Goal: Task Accomplishment & Management: Complete application form

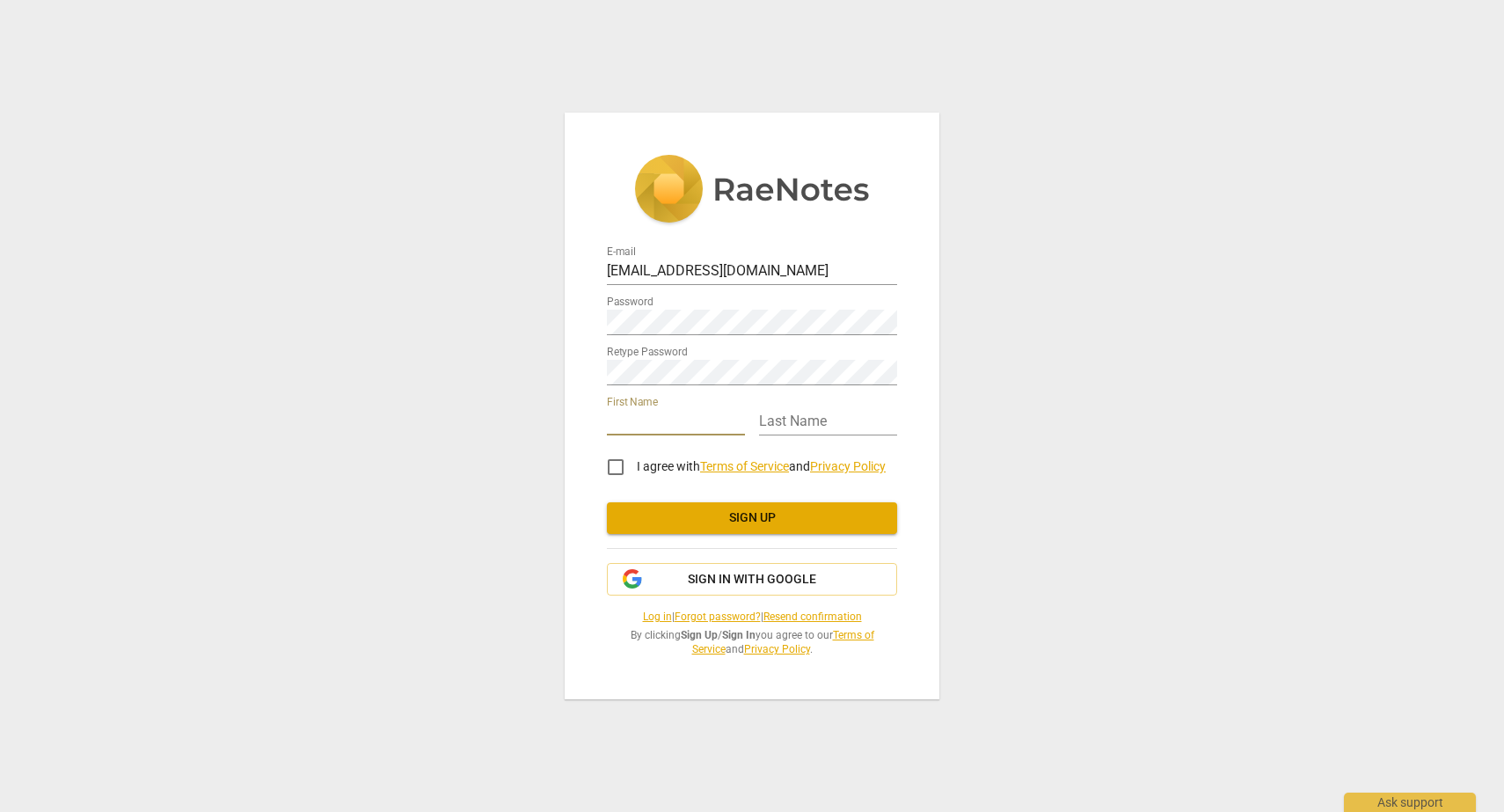
click at [674, 420] on input "text" at bounding box center [676, 422] width 138 height 25
type input "[PERSON_NAME]"
click at [782, 424] on input "text" at bounding box center [828, 422] width 138 height 25
type input "[PERSON_NAME]"
click at [623, 468] on input "I agree with Terms of Service and Privacy Policy" at bounding box center [615, 466] width 42 height 42
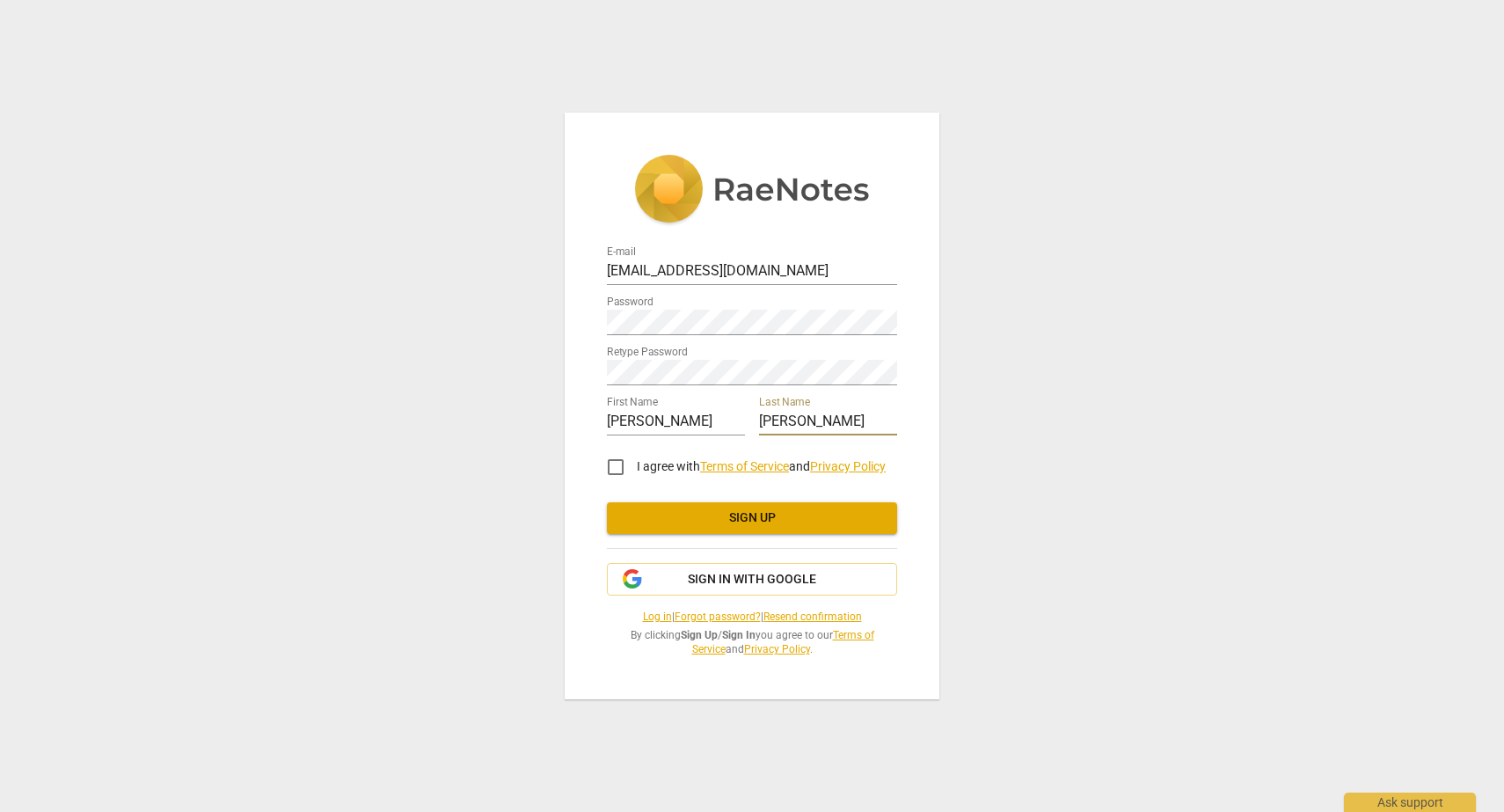
checkbox input "true"
click at [647, 509] on span "Sign up" at bounding box center [752, 517] width 262 height 18
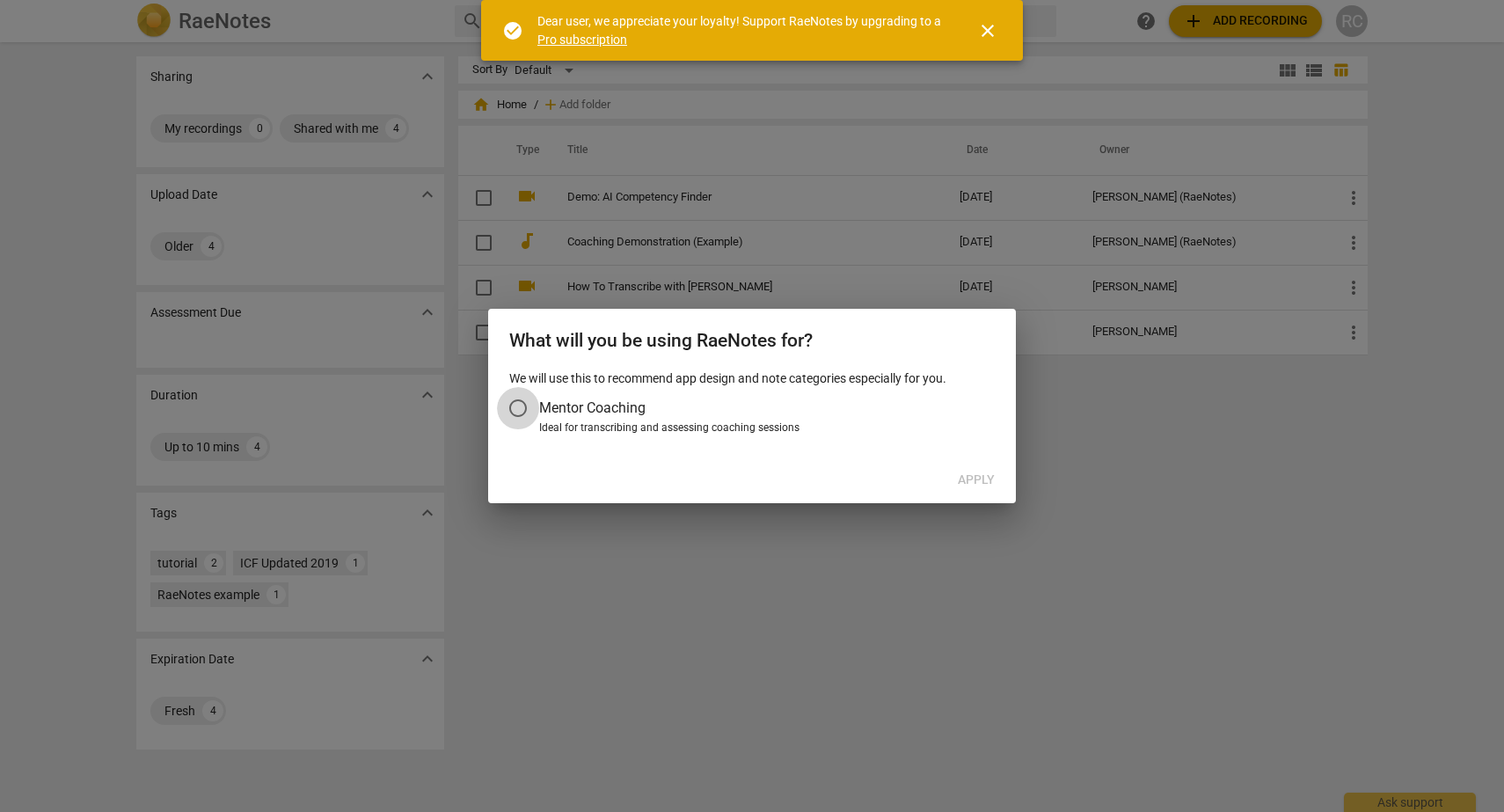
click at [525, 410] on input "Mentor Coaching" at bounding box center [517, 407] width 42 height 42
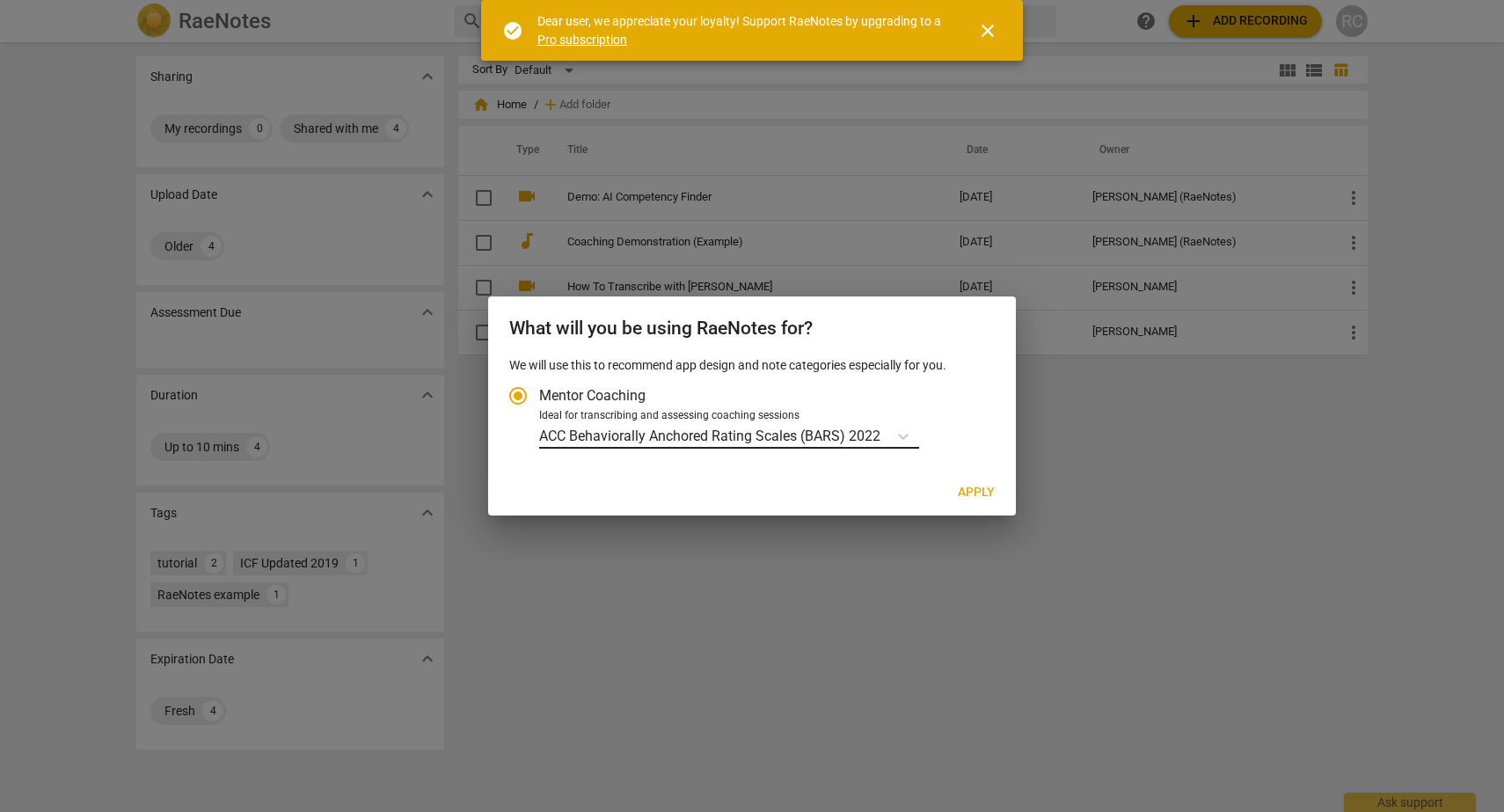
click at [655, 430] on p "ACC Behaviorally Anchored Rating Scales (BARS) 2022" at bounding box center [710, 436] width 341 height 21
click at [0, 0] on input "Ideal for transcribing and assessing coaching sessions ACC Behaviorally Anchore…" at bounding box center [0, 0] width 0 height 0
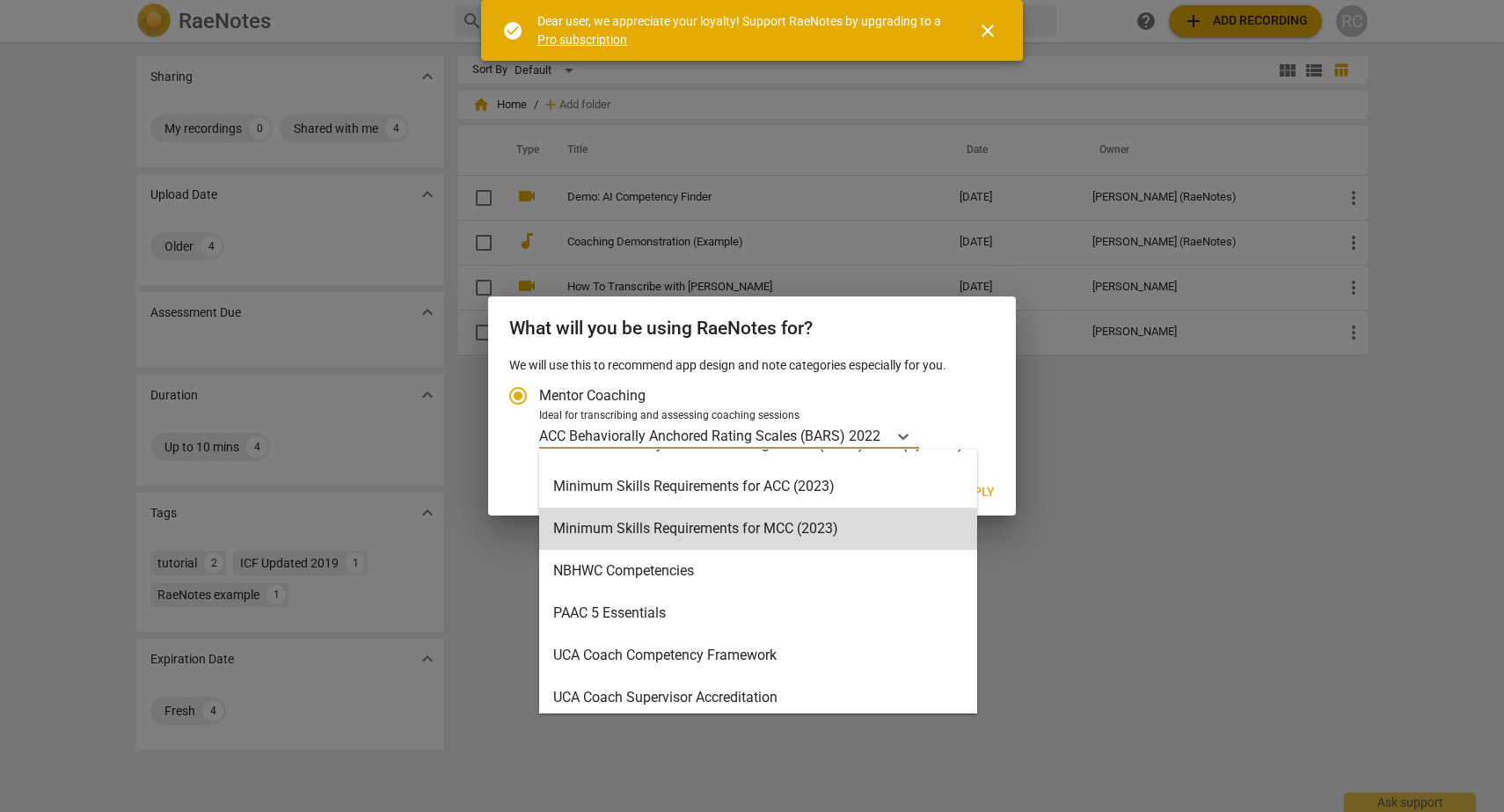
scroll to position [545, 0]
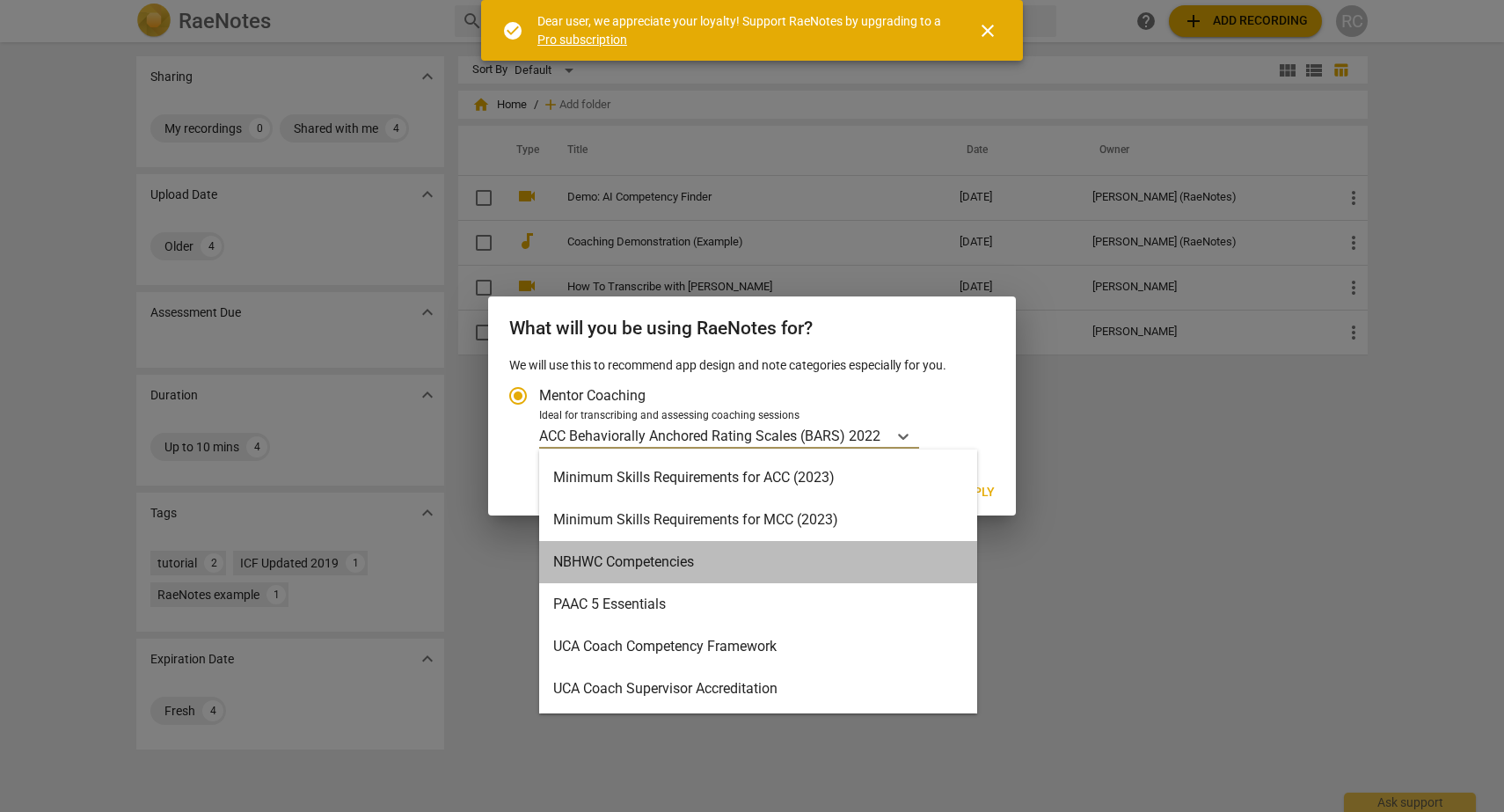
click at [632, 546] on div "NBHWC Competencies" at bounding box center [758, 561] width 438 height 42
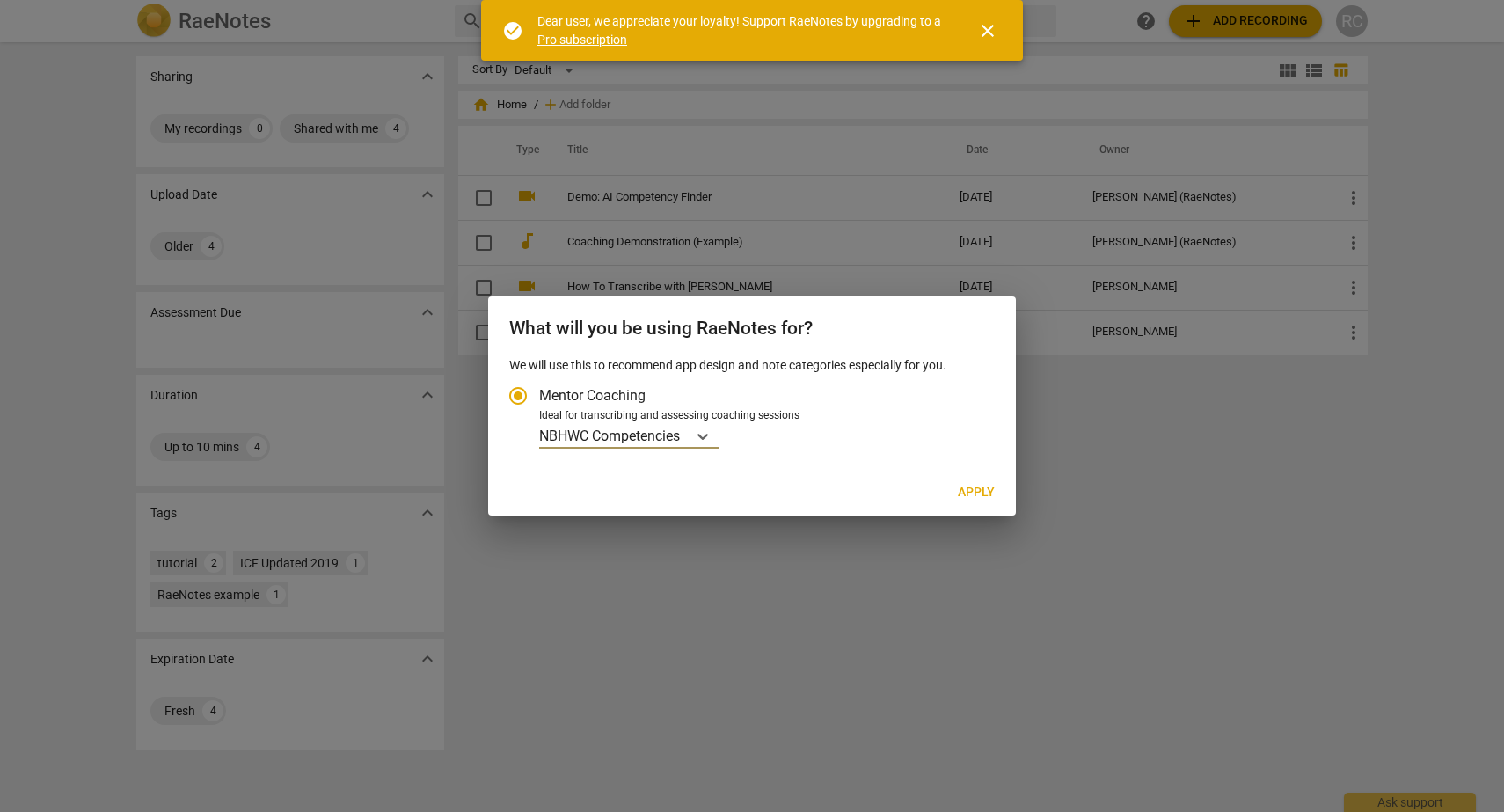
click at [975, 489] on span "Apply" at bounding box center [976, 492] width 37 height 18
radio input "false"
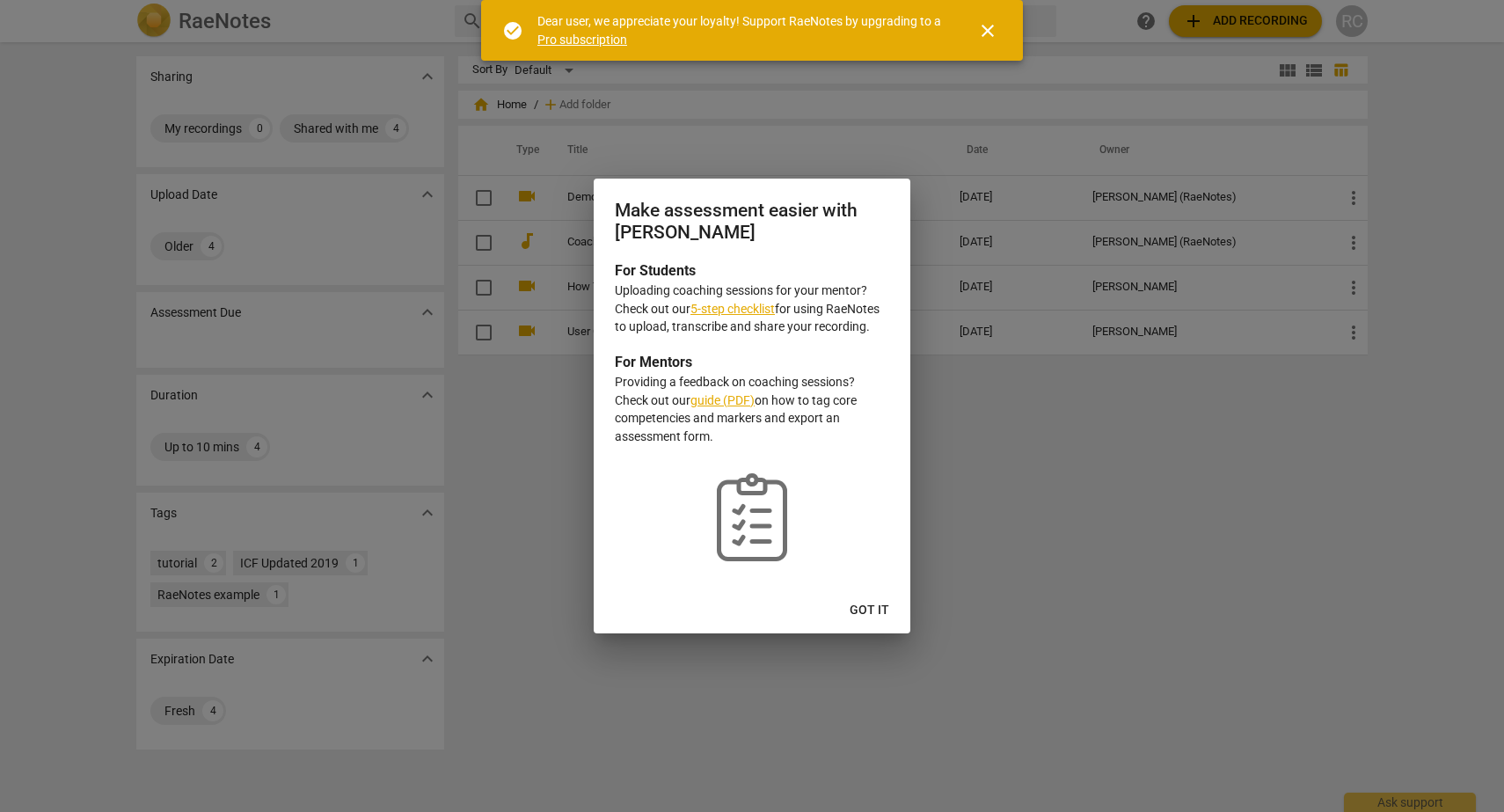
click at [876, 613] on span "Got it" at bounding box center [869, 610] width 39 height 18
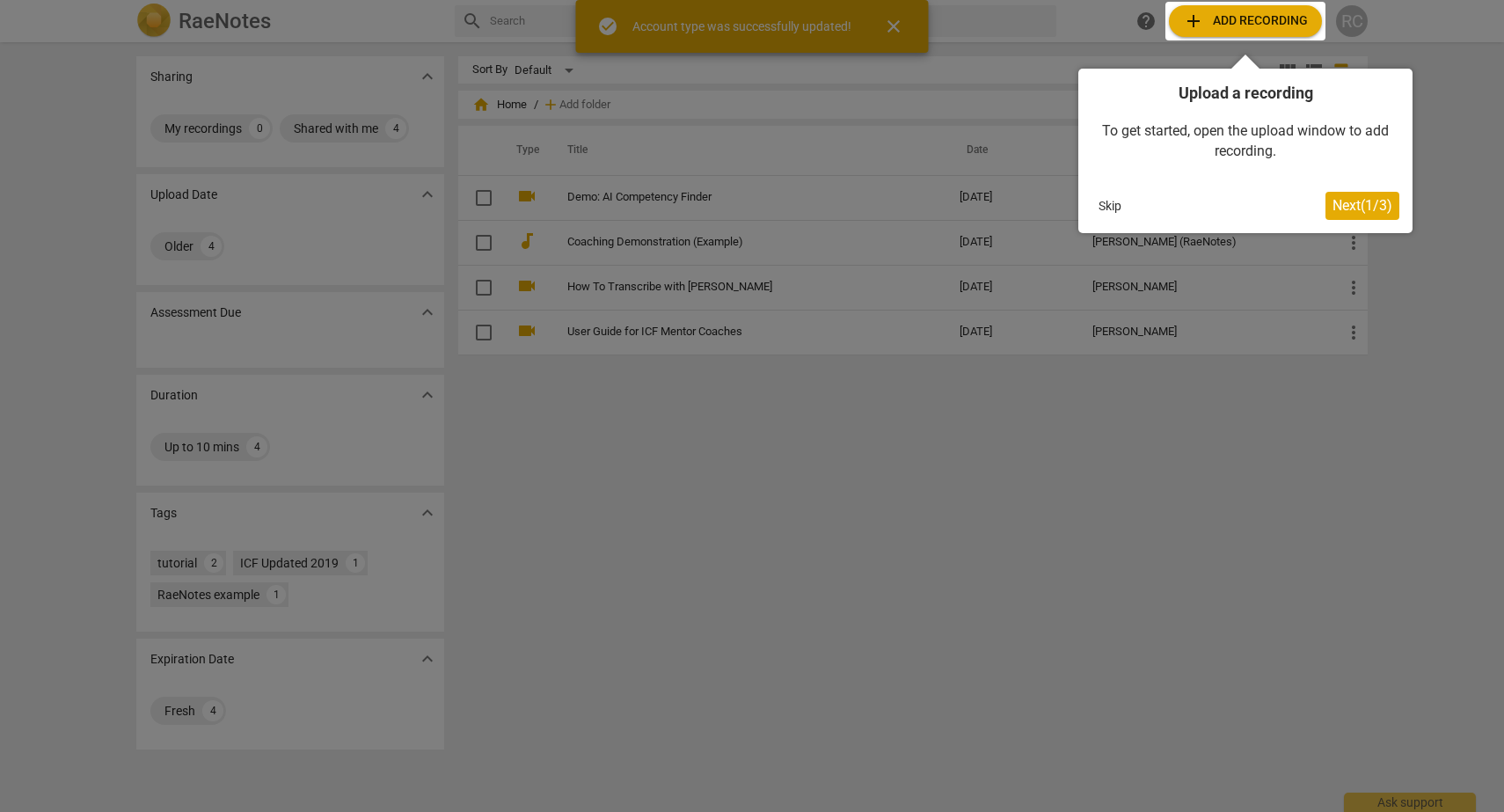
click at [1349, 217] on button "Next ( 1 / 3 )" at bounding box center [1361, 206] width 74 height 28
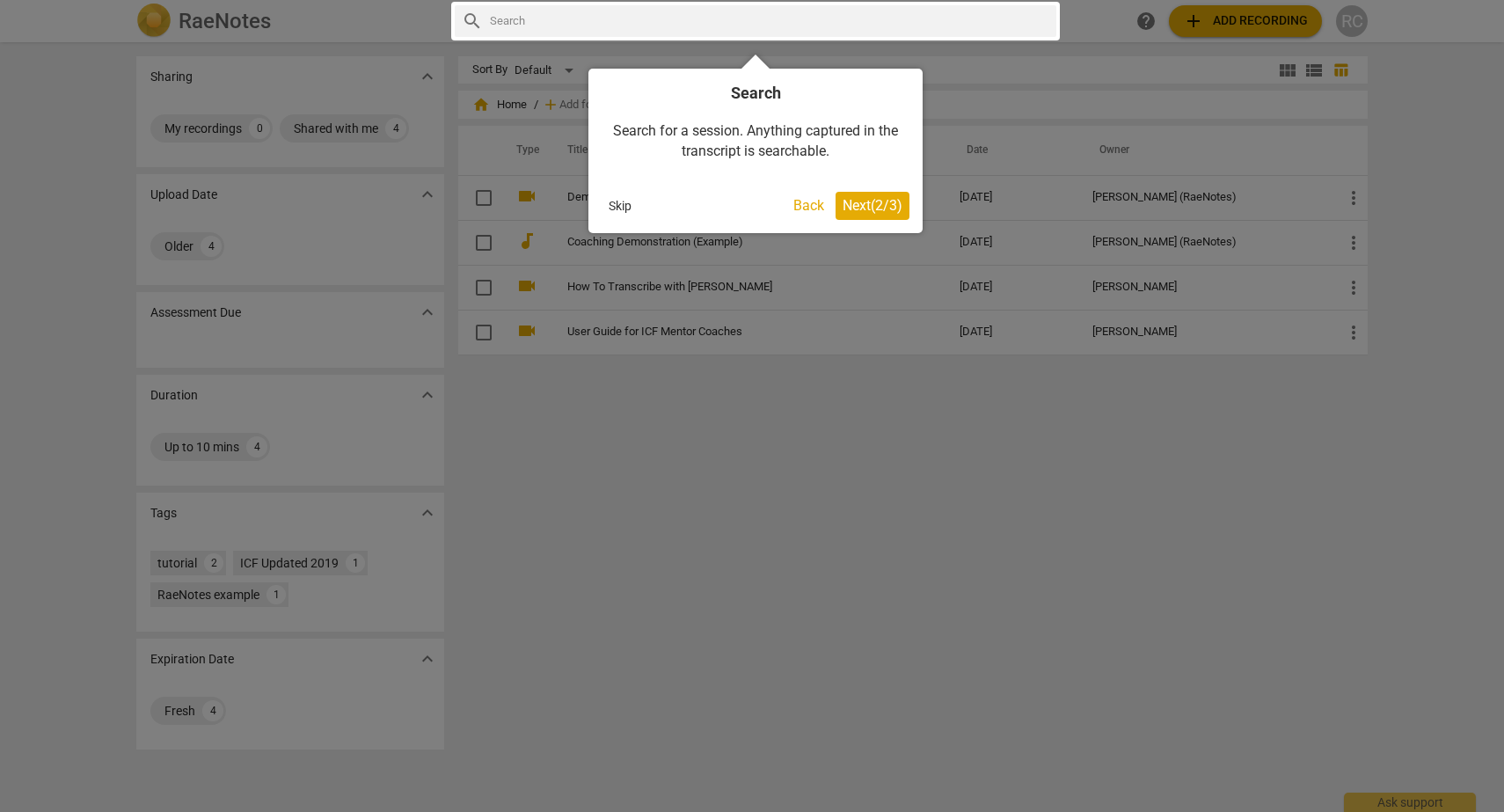
click at [863, 210] on span "Next ( 2 / 3 )" at bounding box center [873, 205] width 60 height 17
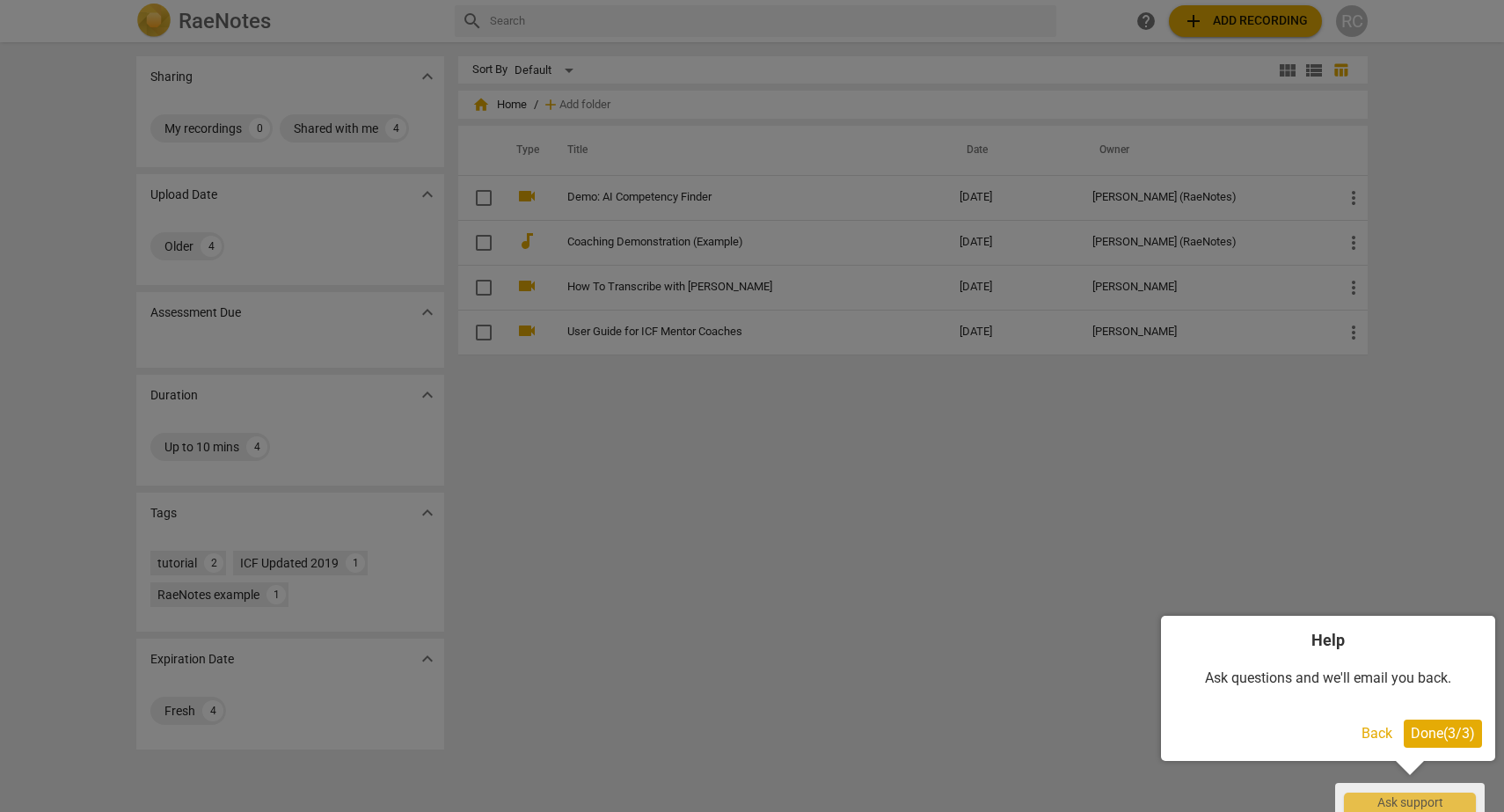
click at [1441, 733] on span "Done ( 3 / 3 )" at bounding box center [1442, 733] width 64 height 17
